Goal: Task Accomplishment & Management: Manage account settings

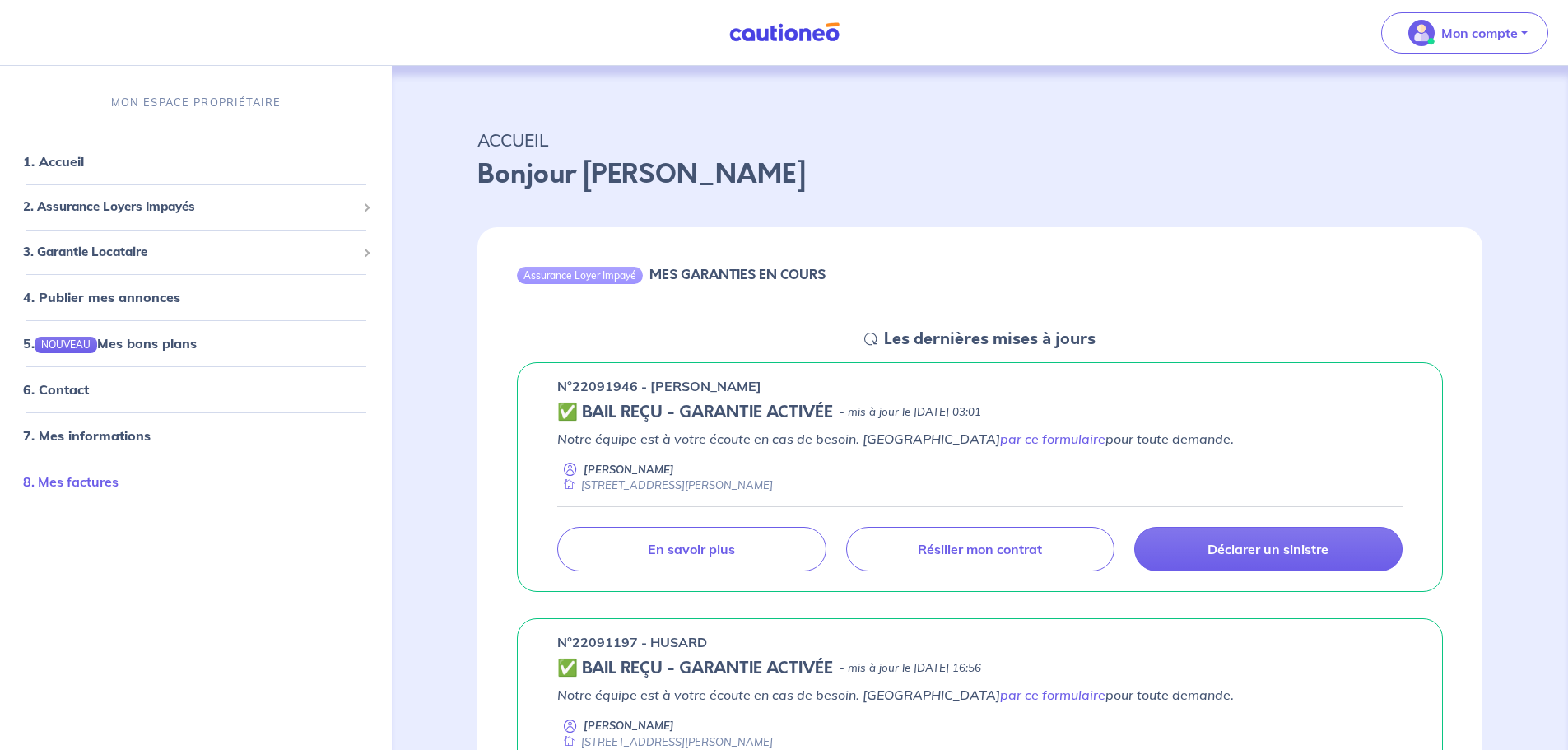
click at [83, 483] on link "8. Mes factures" at bounding box center [71, 481] width 96 height 16
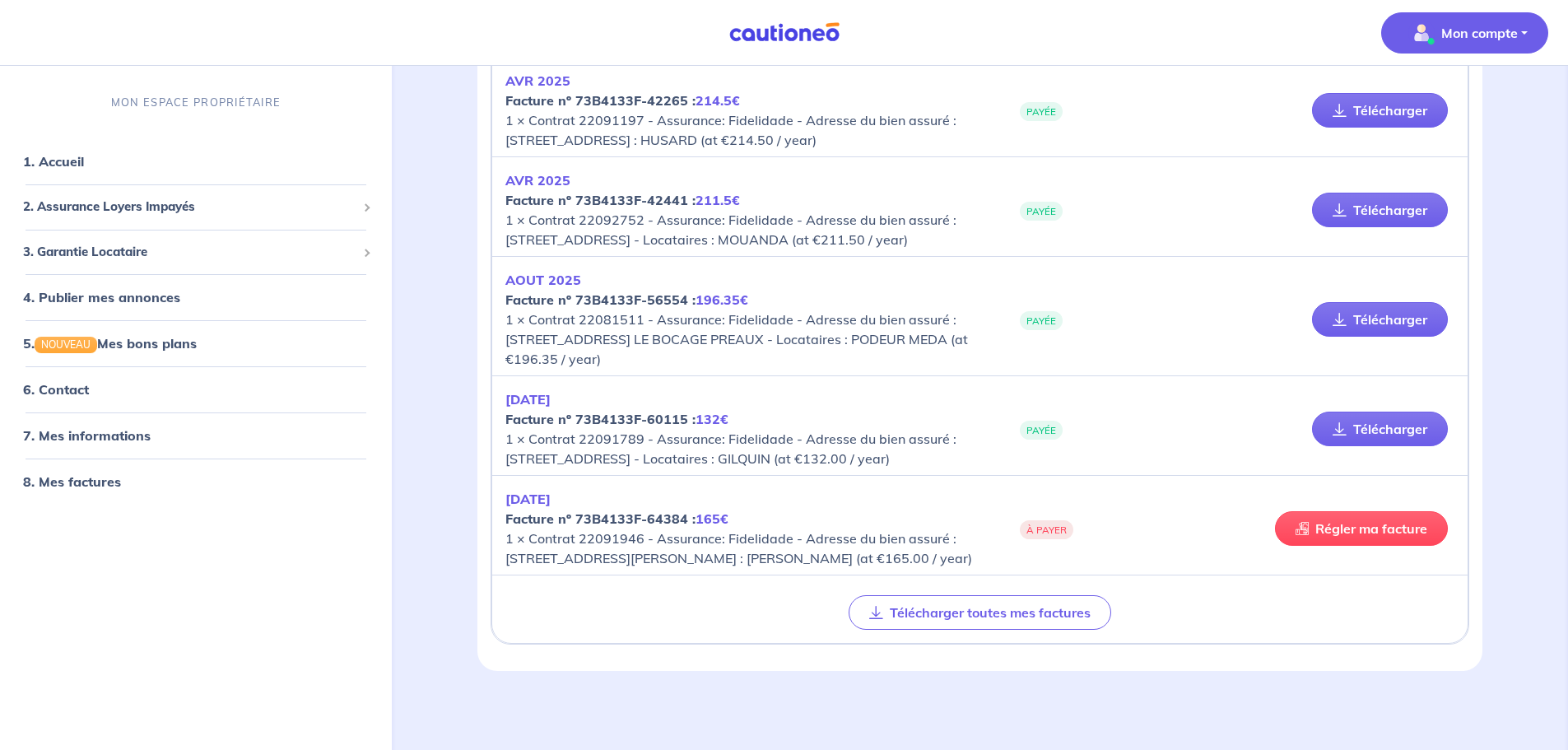
scroll to position [368, 0]
click at [1378, 424] on link "Télécharger" at bounding box center [1380, 428] width 136 height 35
click at [974, 612] on button "Télécharger toutes mes factures" at bounding box center [980, 612] width 263 height 35
click at [146, 205] on span "2. Assurance Loyers Impayés" at bounding box center [190, 207] width 334 height 19
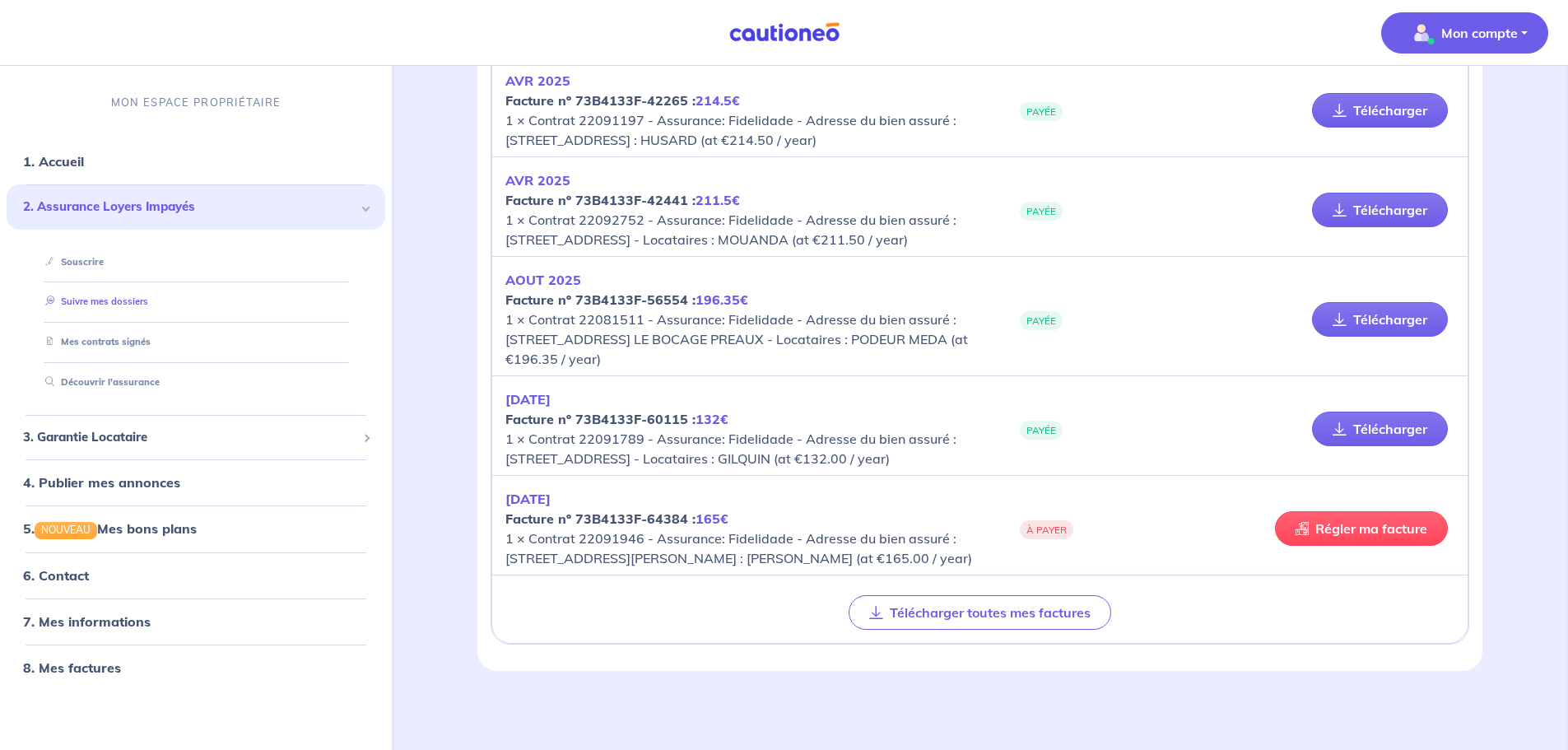
click at [111, 300] on link "Suivre mes dossiers" at bounding box center [94, 302] width 110 height 12
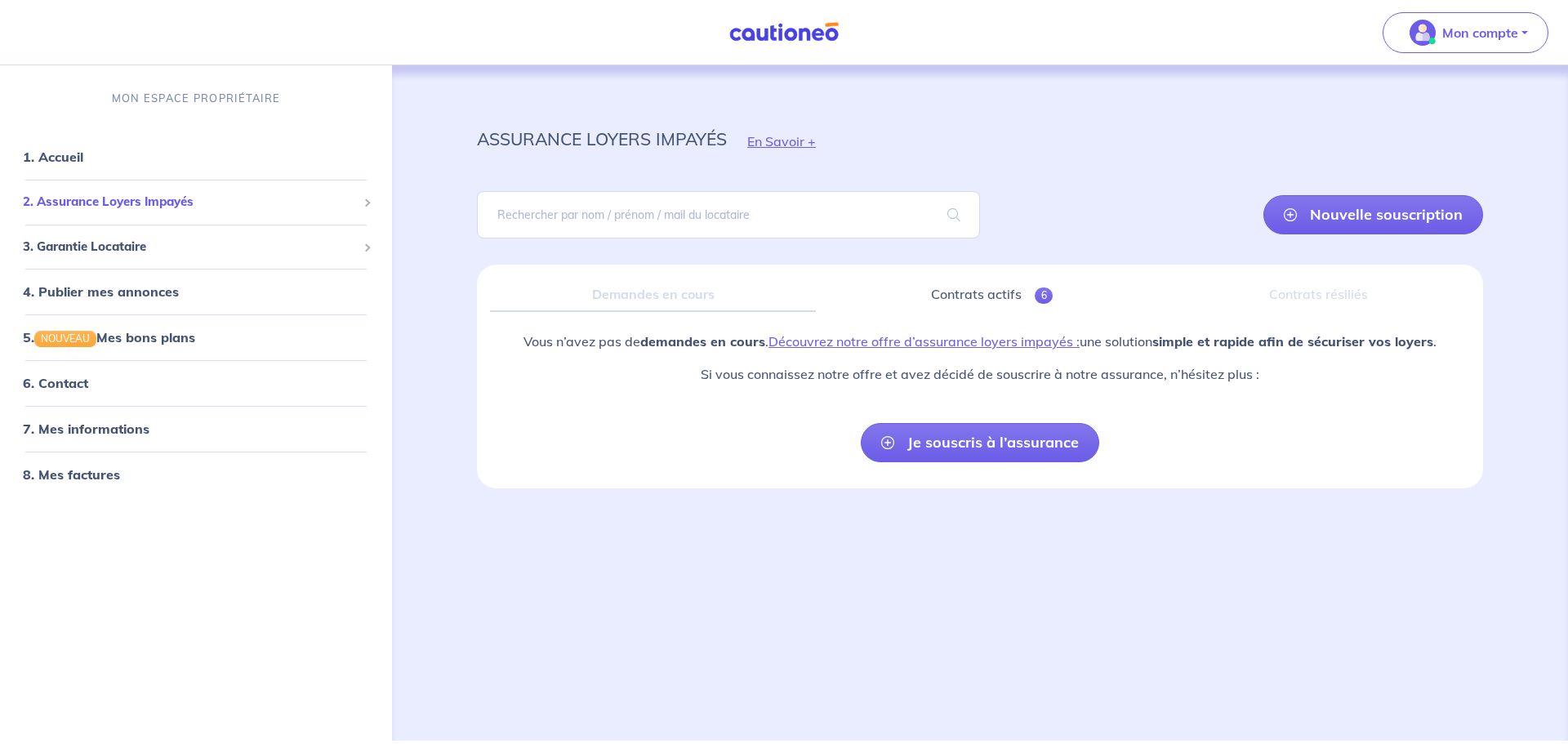
click at [164, 203] on span "2. Assurance Loyers Impayés" at bounding box center [189, 202] width 334 height 19
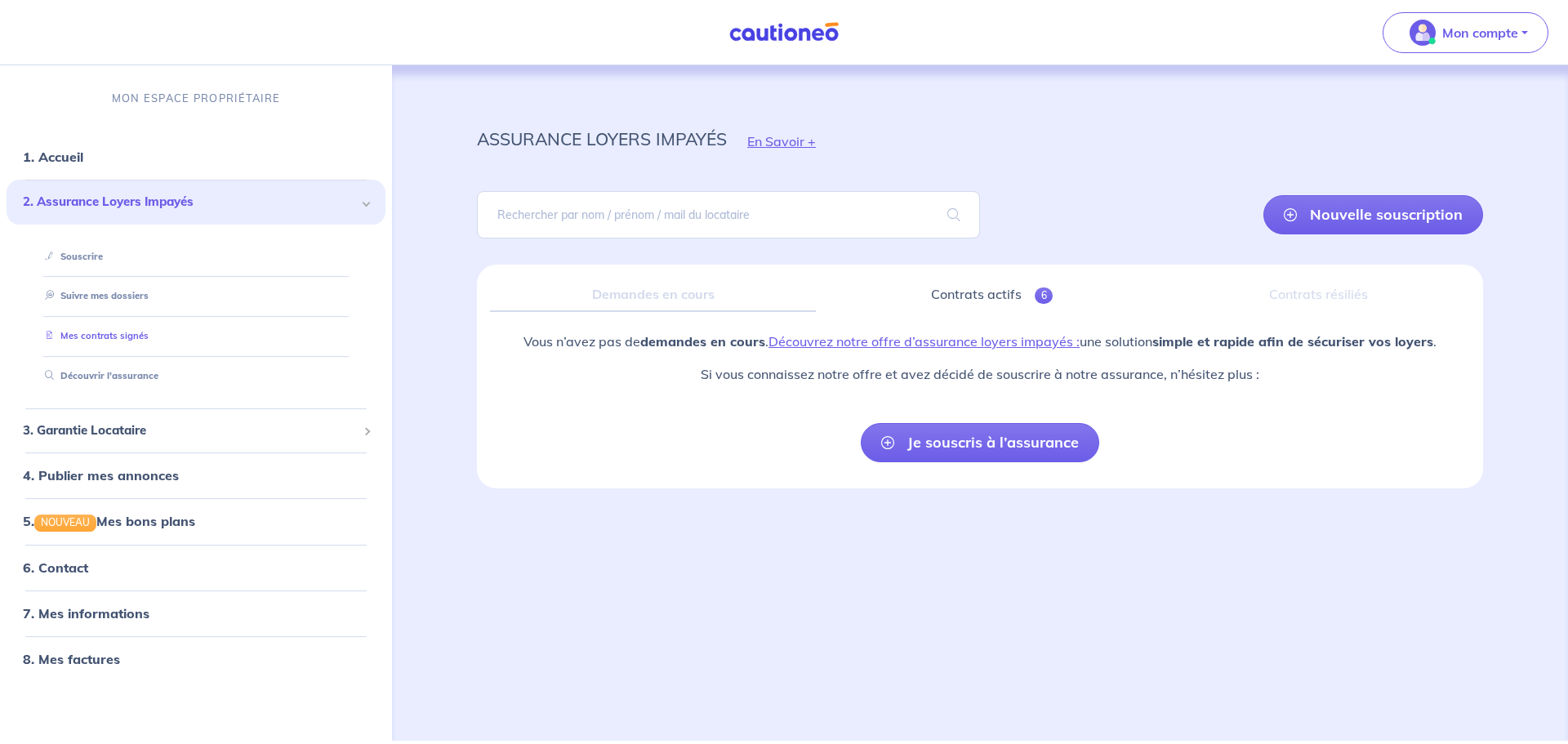
click at [109, 330] on link "Mes contrats signés" at bounding box center [93, 336] width 110 height 12
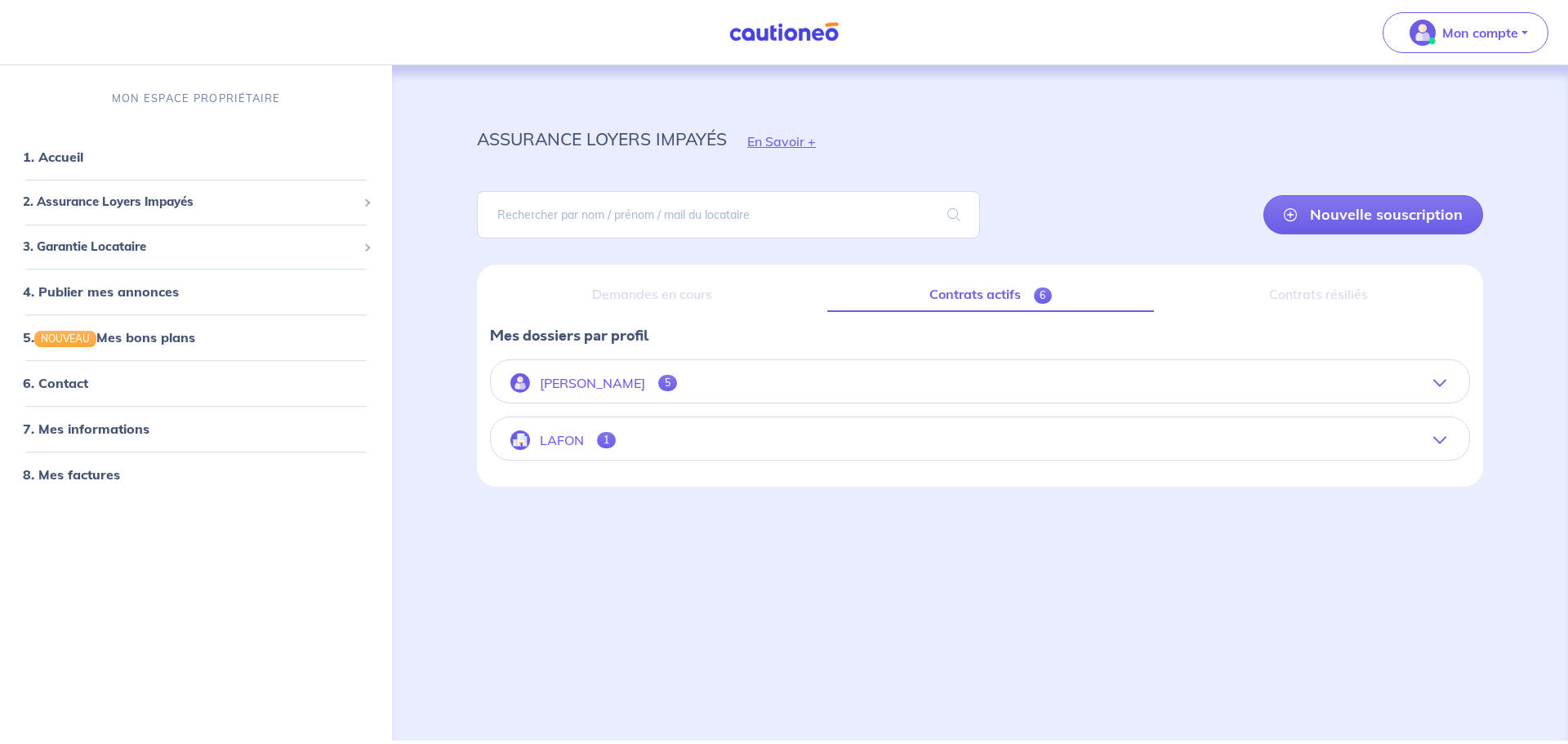
click at [601, 444] on span "1" at bounding box center [606, 440] width 19 height 16
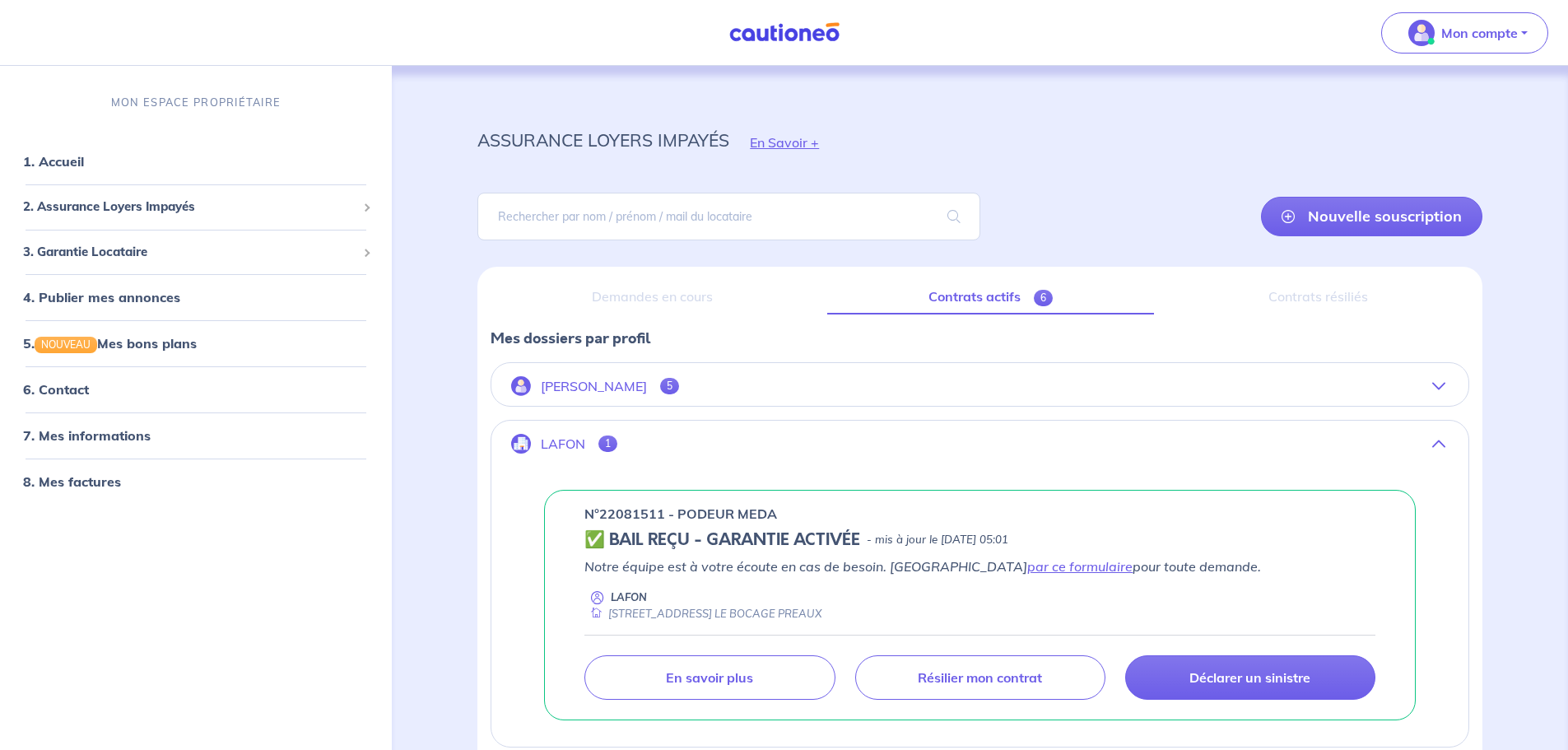
click at [592, 381] on p "[PERSON_NAME]" at bounding box center [594, 386] width 106 height 16
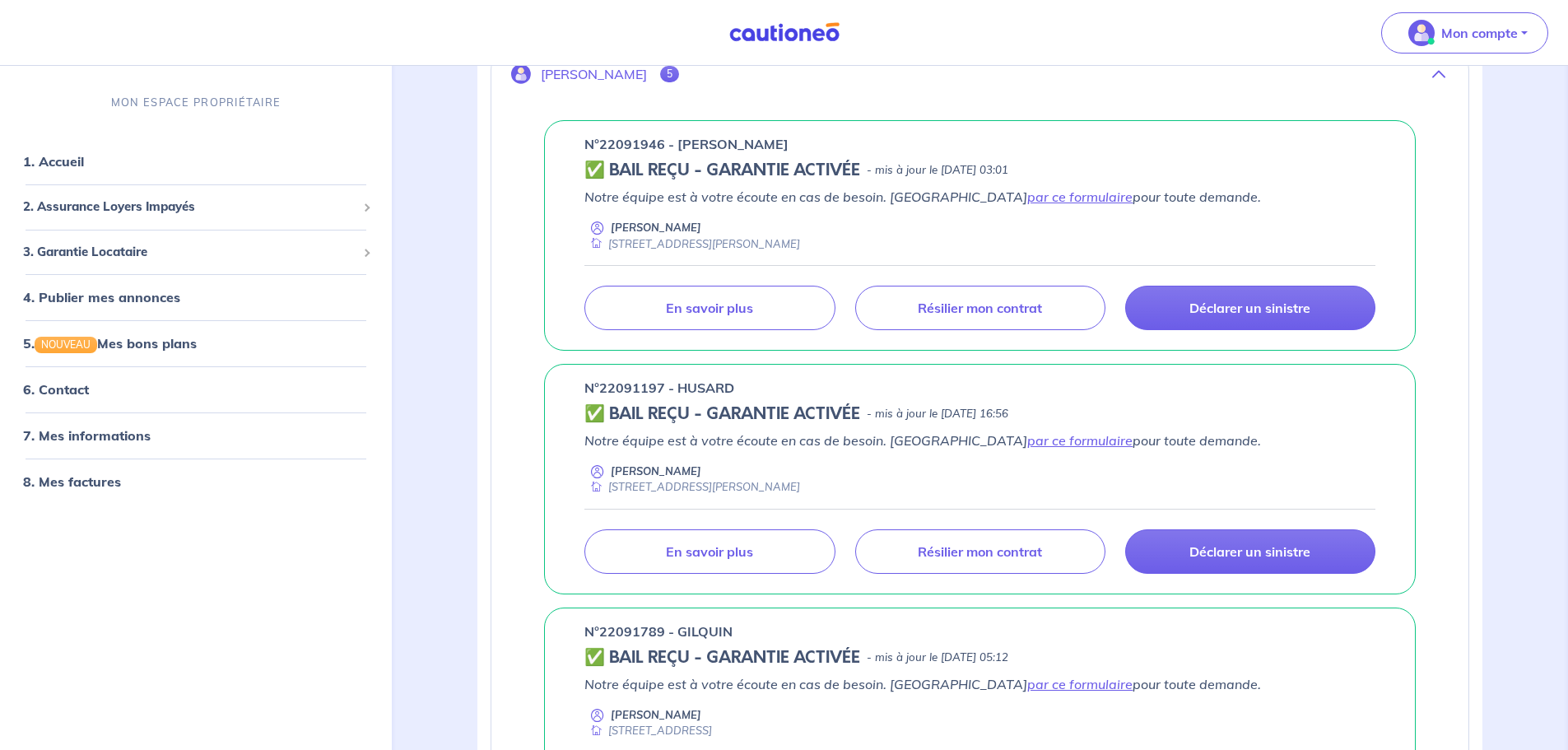
scroll to position [330, 0]
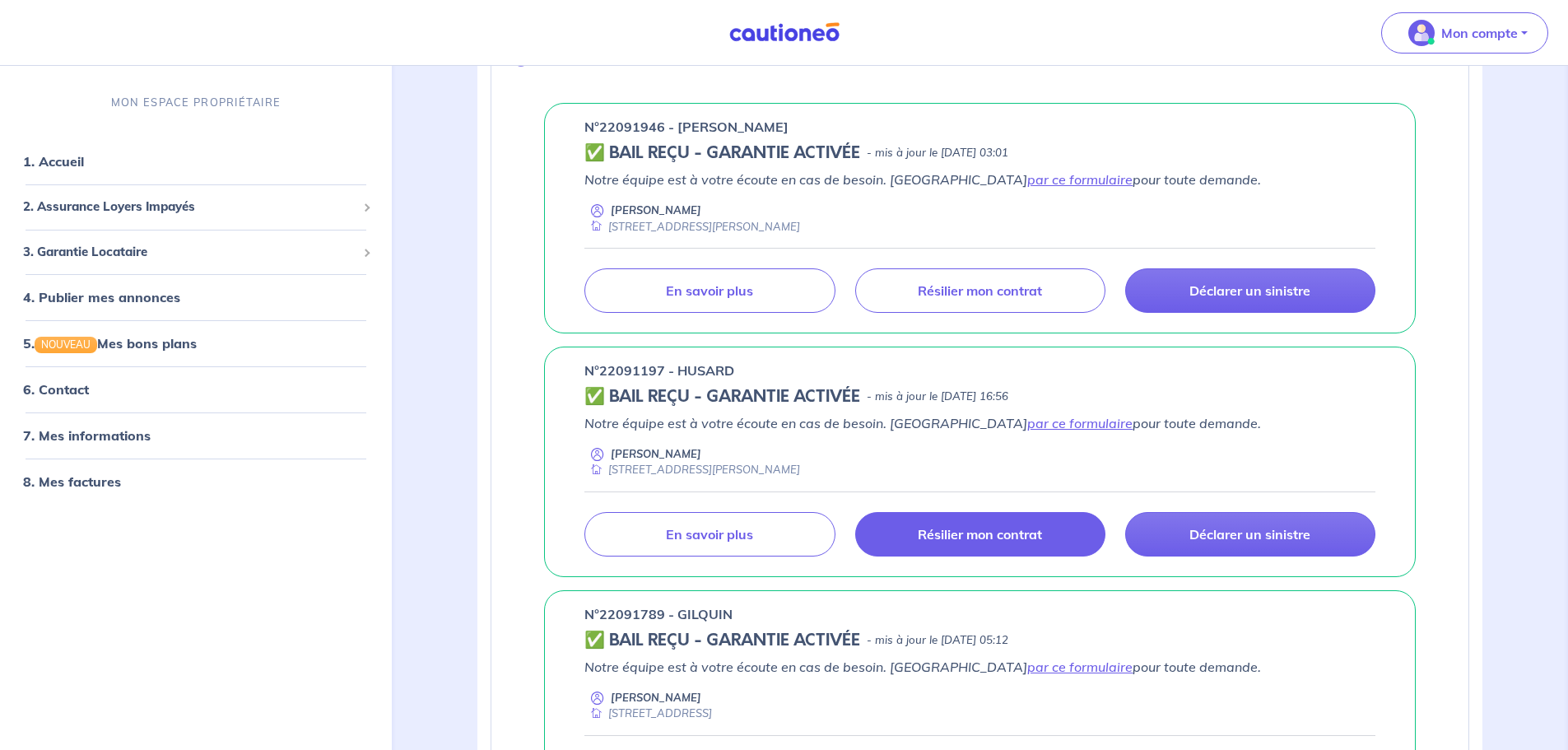
click at [974, 538] on p "Résilier mon contrat" at bounding box center [980, 534] width 124 height 16
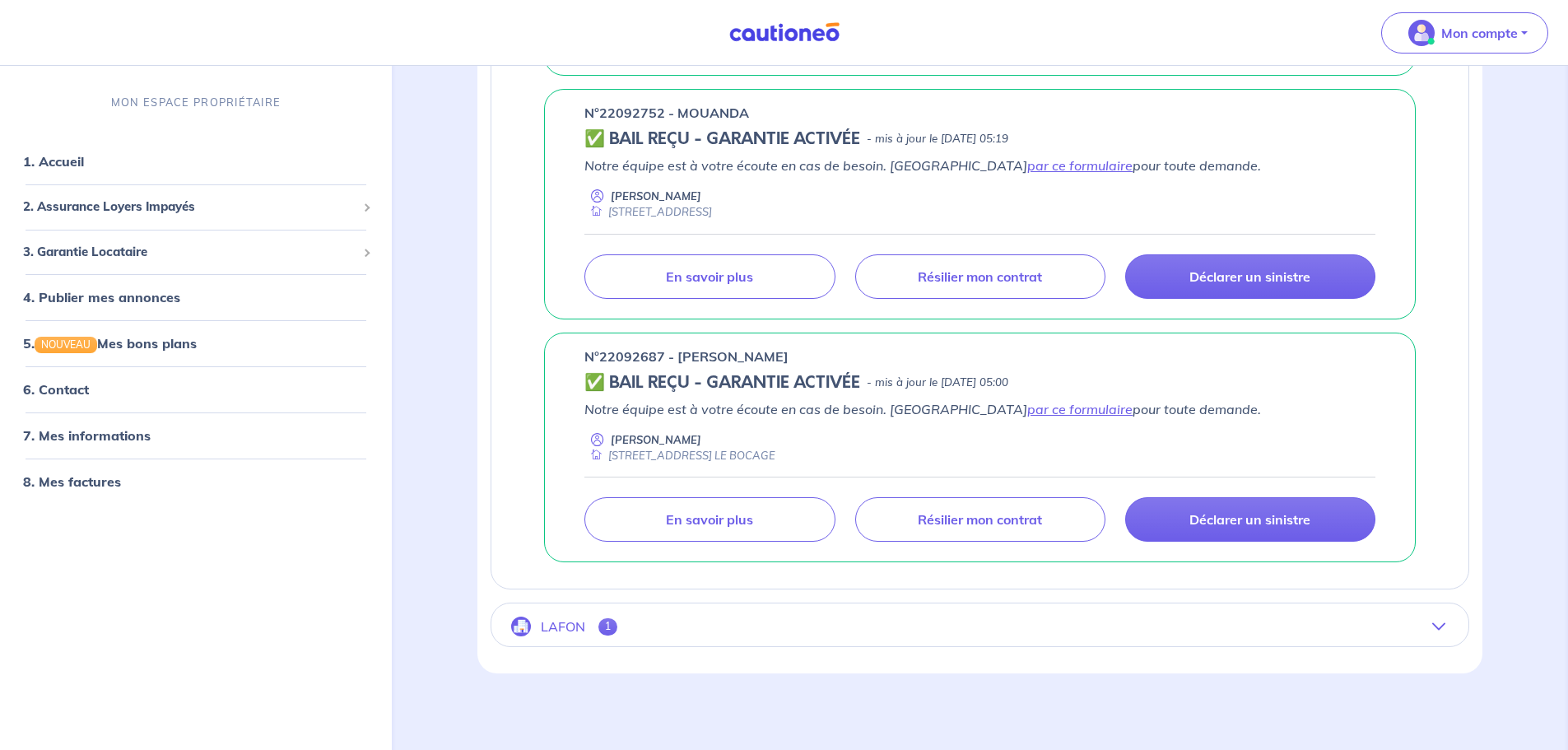
scroll to position [1077, 0]
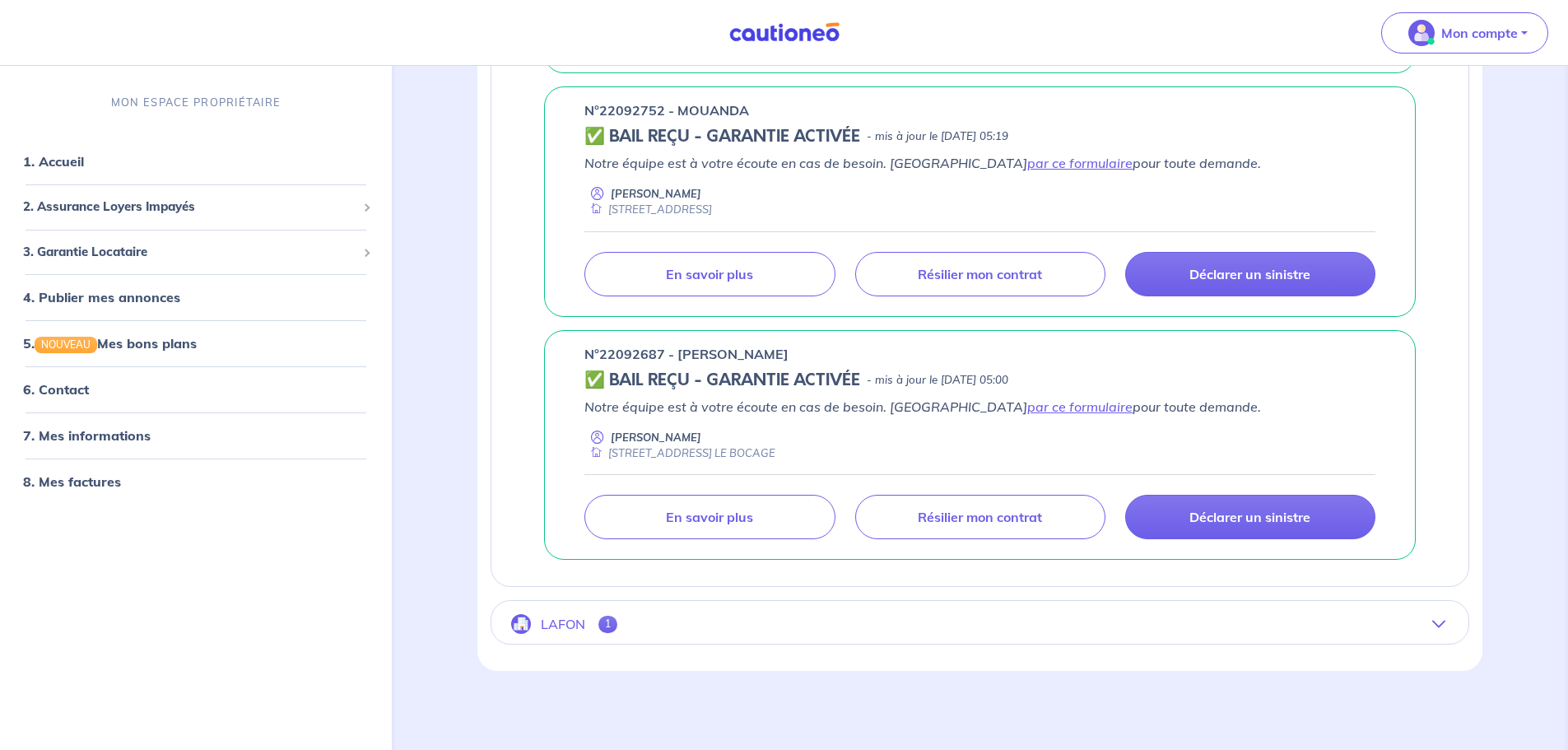
click at [1443, 625] on icon "button" at bounding box center [1438, 623] width 13 height 13
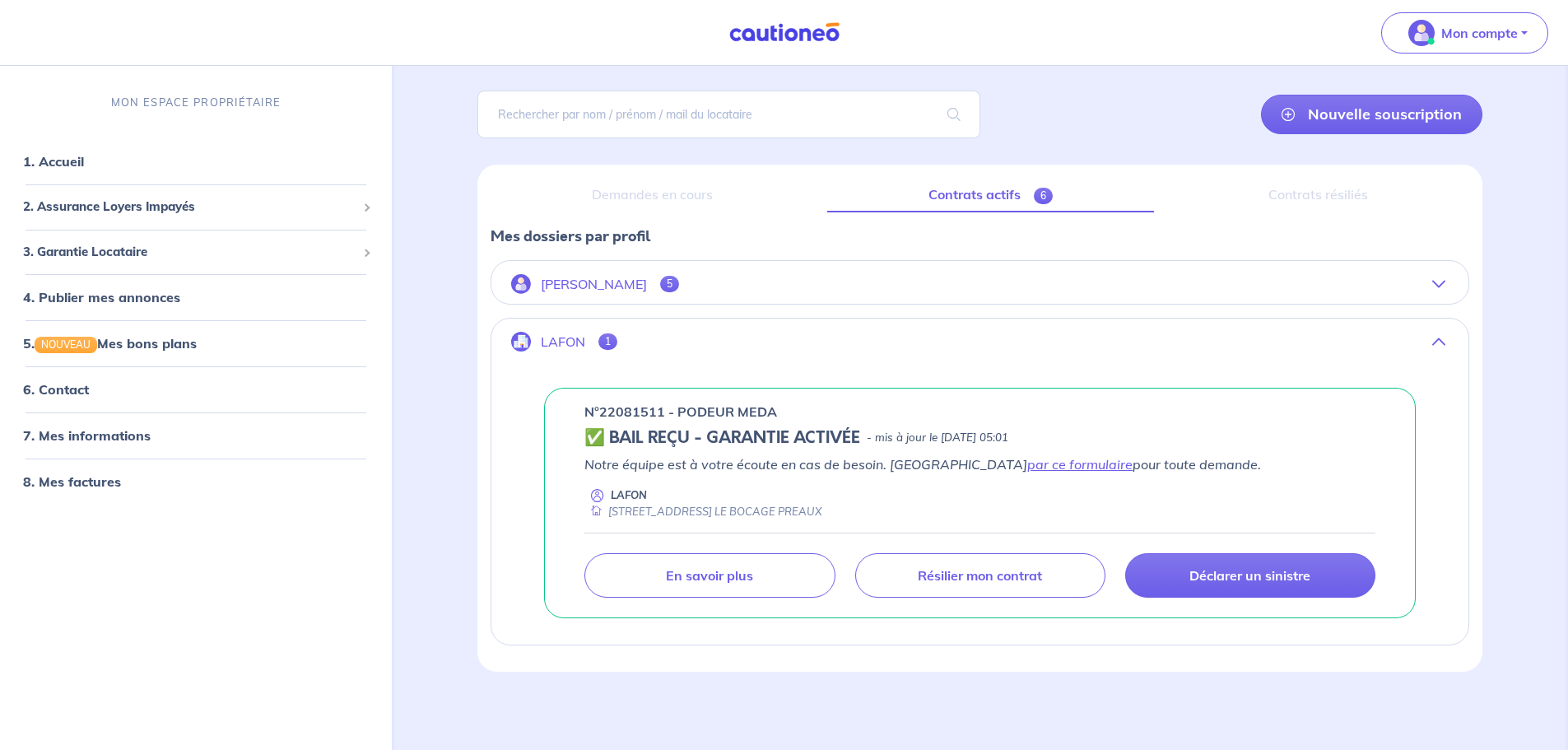
scroll to position [103, 0]
click at [1441, 283] on icon "button" at bounding box center [1438, 283] width 13 height 13
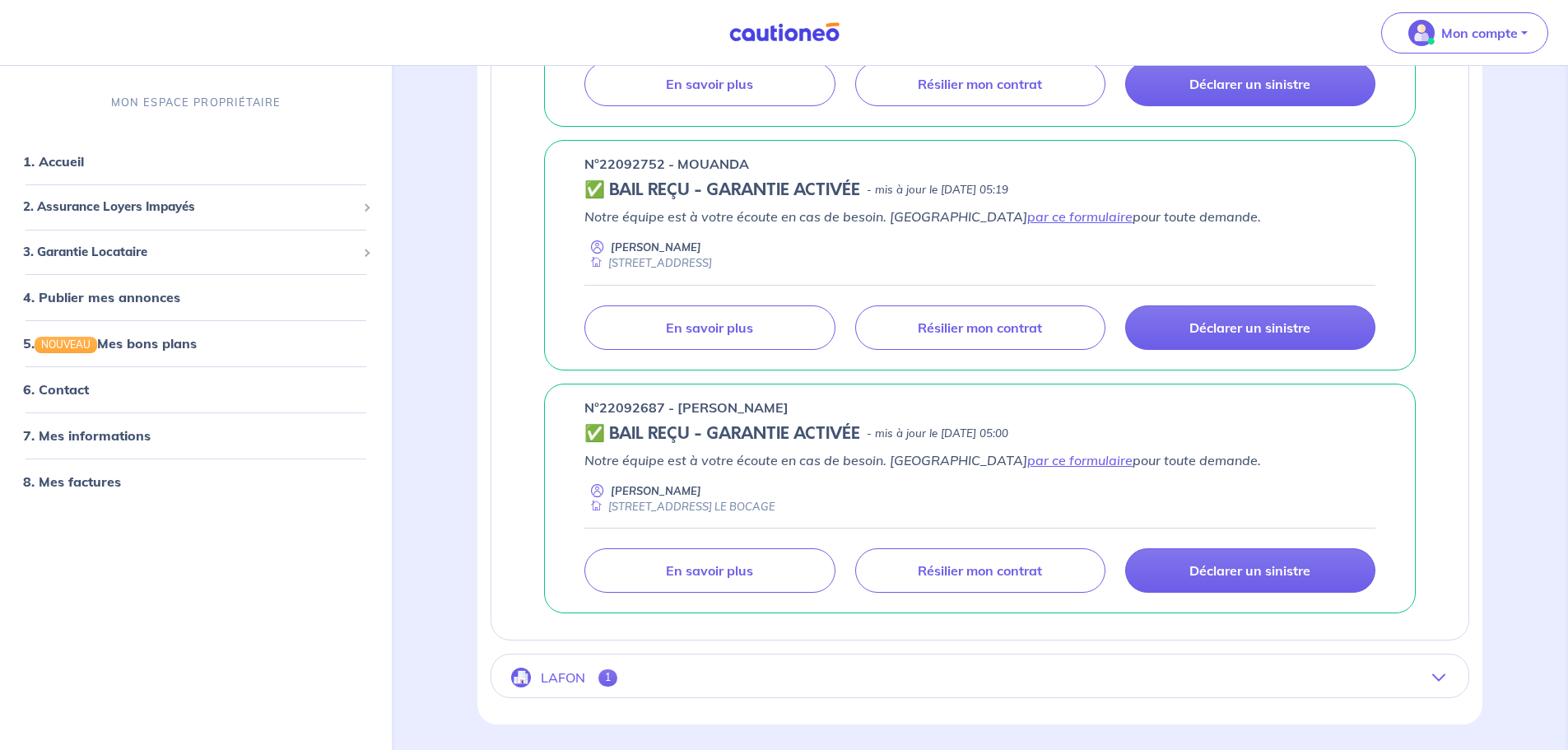
scroll to position [995, 0]
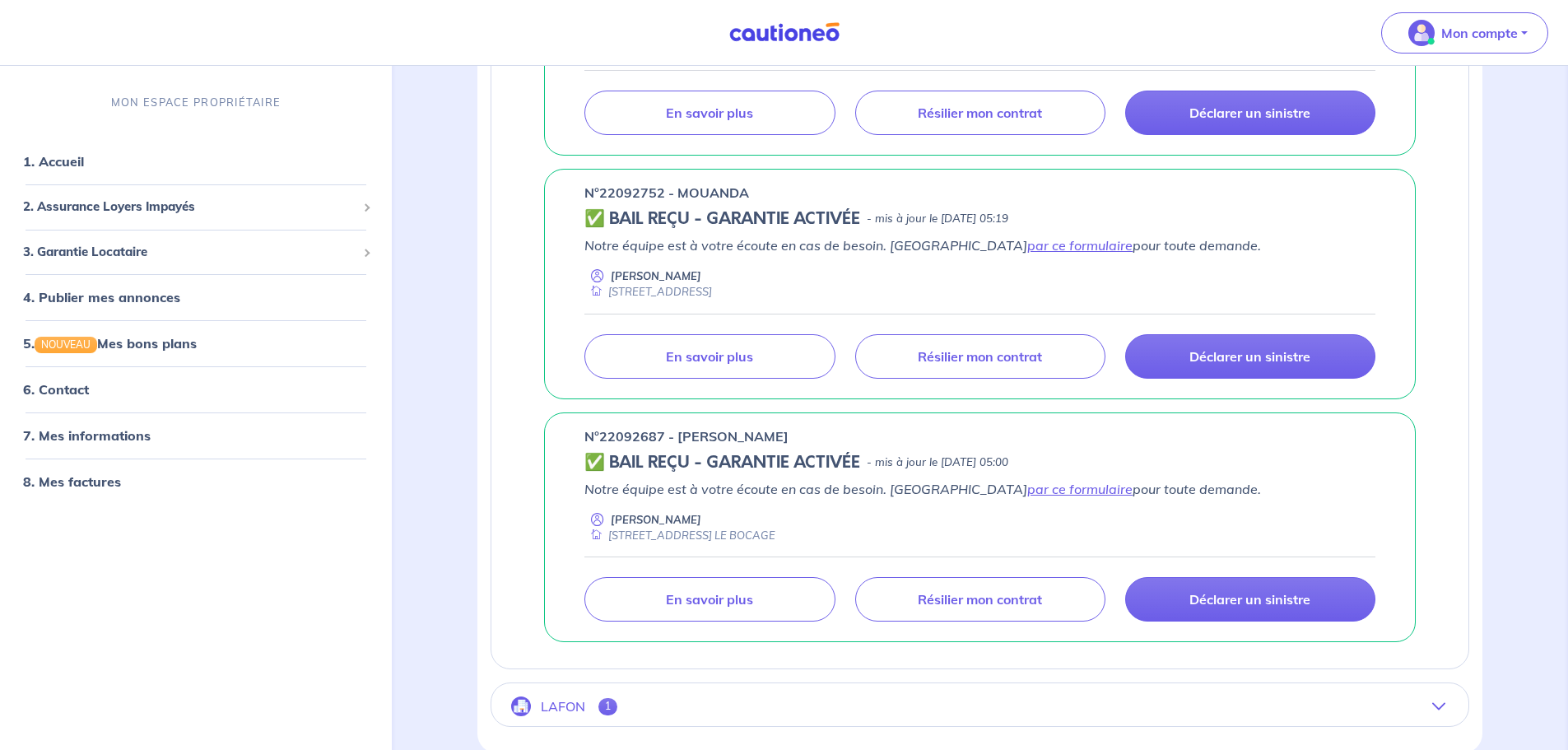
drag, startPoint x: 1159, startPoint y: 414, endPoint x: 1529, endPoint y: 285, distance: 391.8
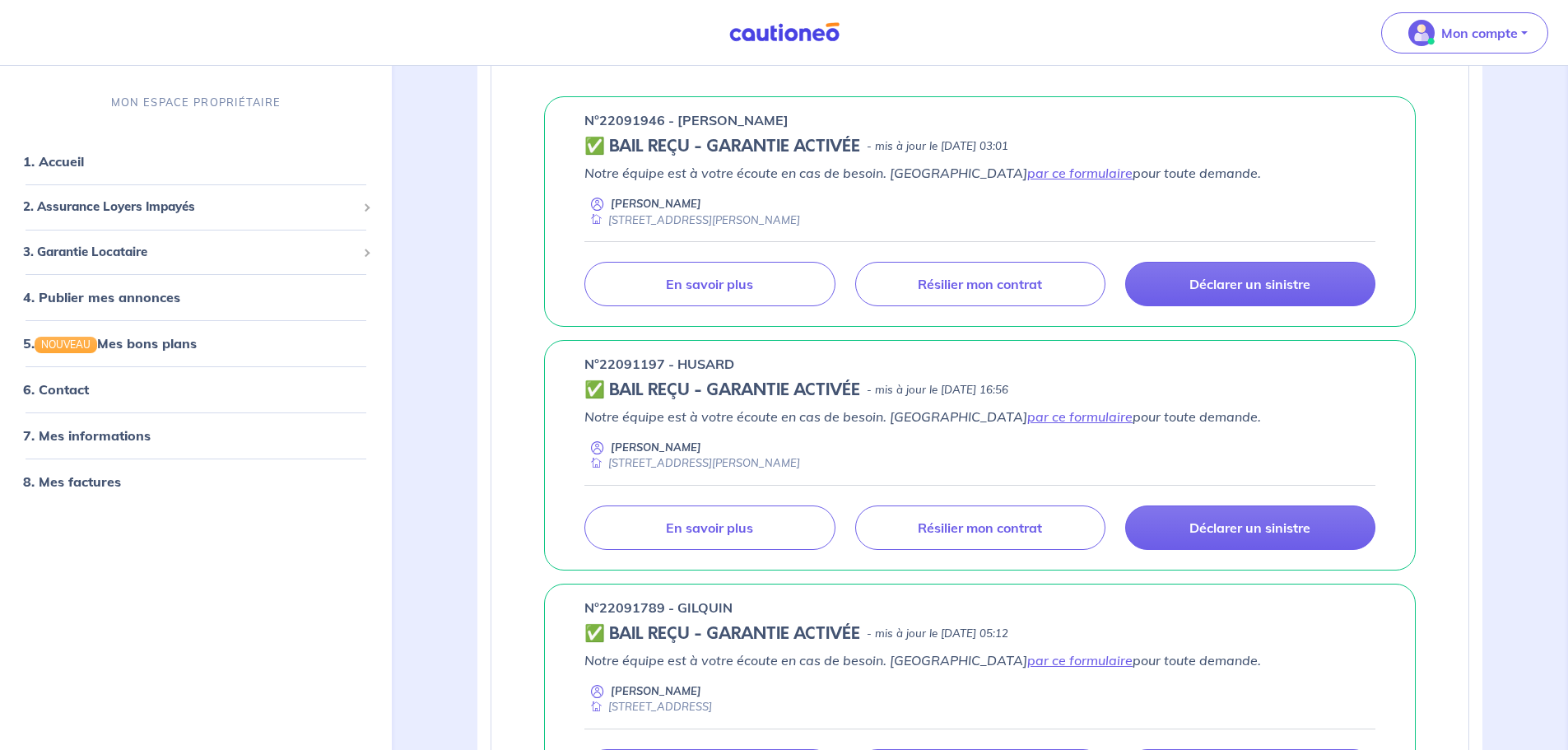
scroll to position [171, 0]
